Goal: Navigation & Orientation: Find specific page/section

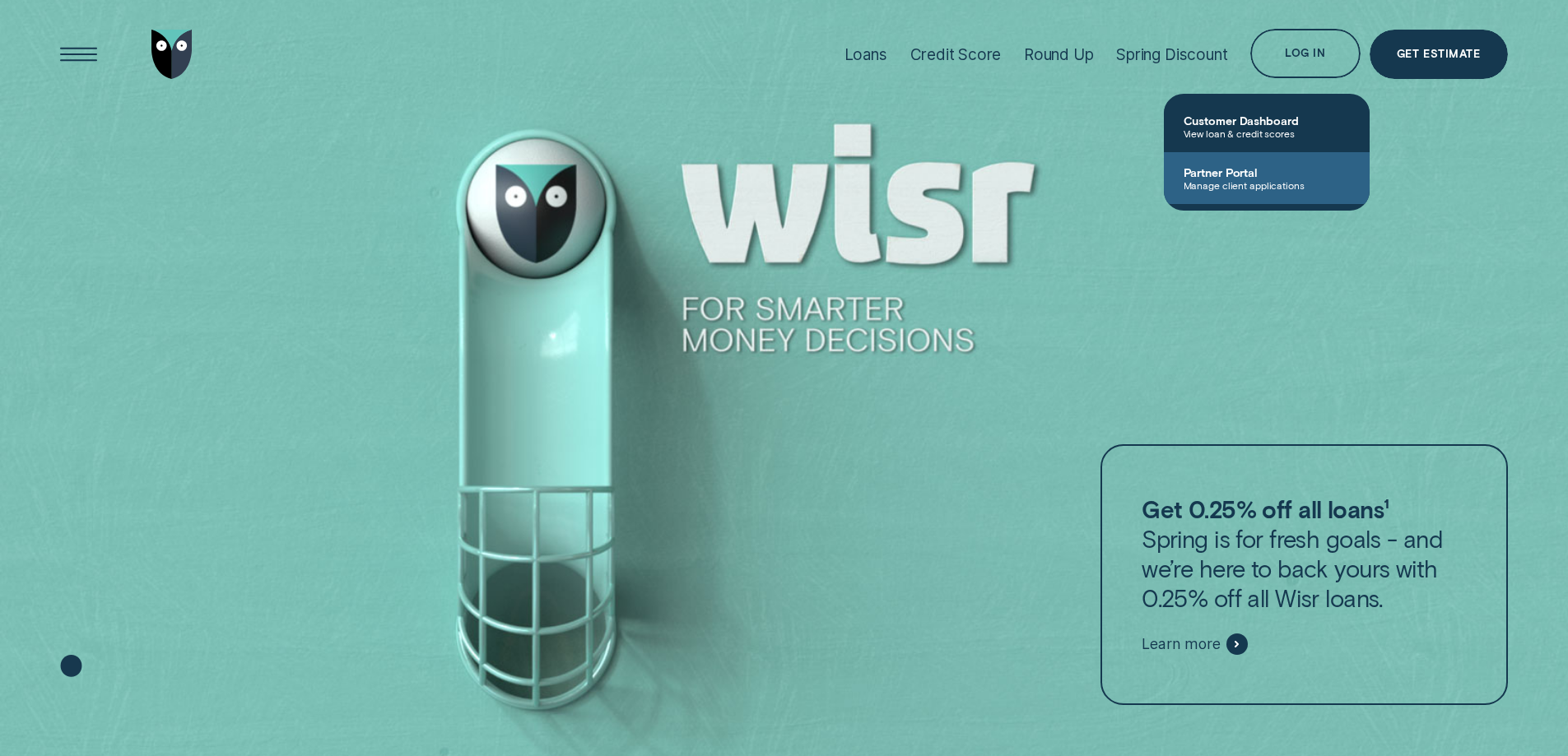
click at [1227, 181] on span "Manage client applications" at bounding box center [1267, 185] width 166 height 12
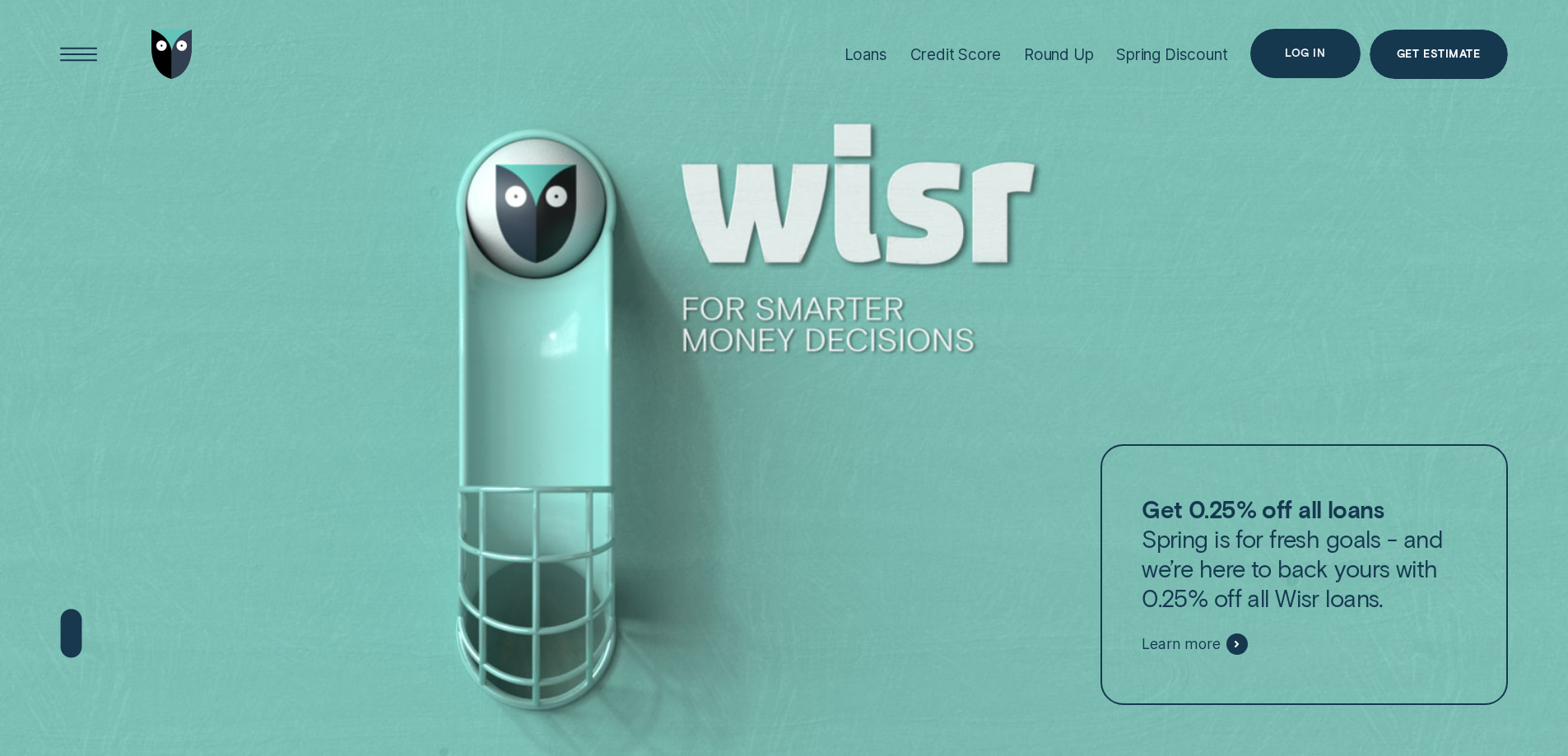
click at [1310, 53] on div "Log in" at bounding box center [1304, 53] width 40 height 10
click at [1292, 59] on div "Log in" at bounding box center [1304, 53] width 40 height 10
click at [1295, 61] on div "Log in" at bounding box center [1304, 53] width 110 height 49
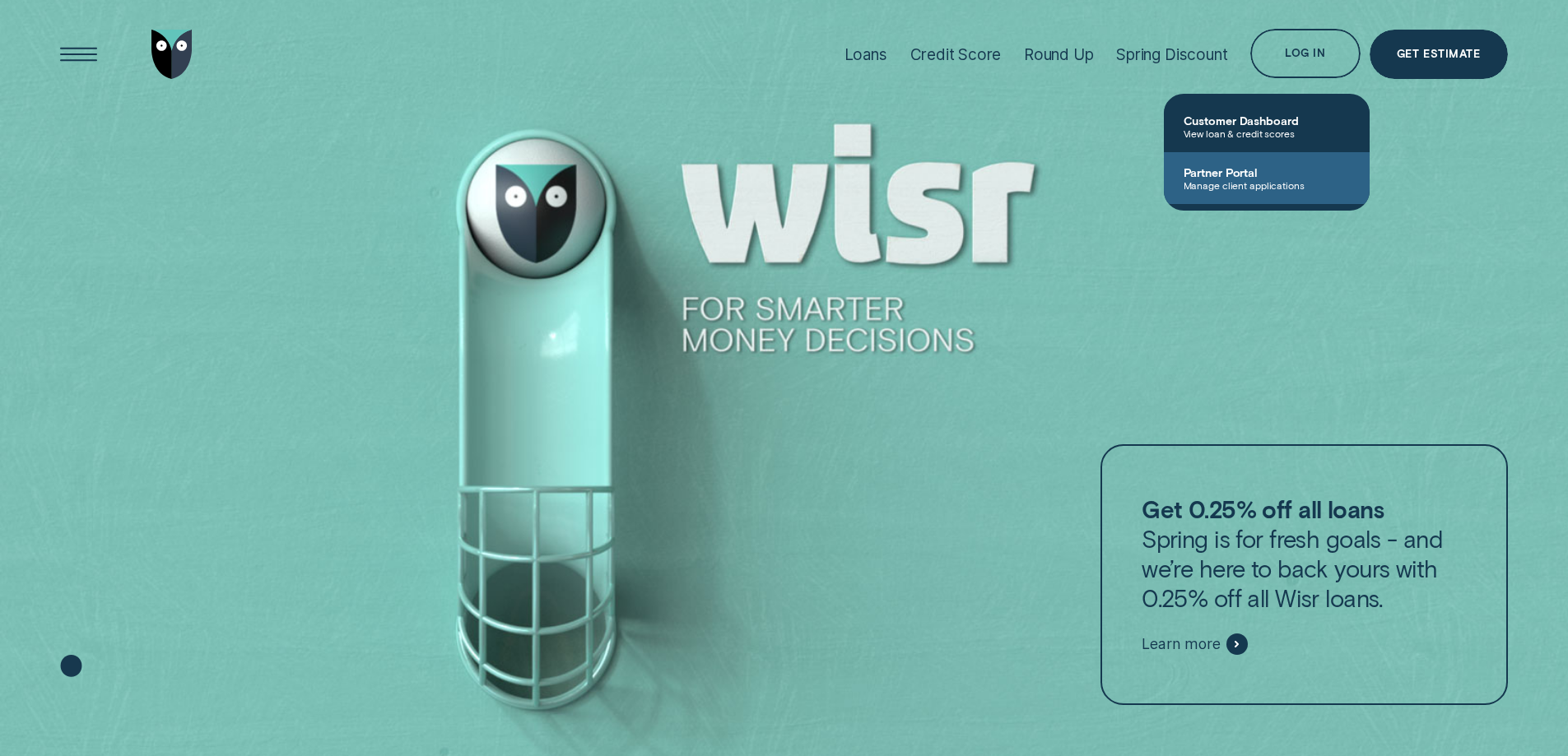
click at [1244, 177] on span "Partner Portal" at bounding box center [1267, 173] width 166 height 14
